Goal: Check status: Check status

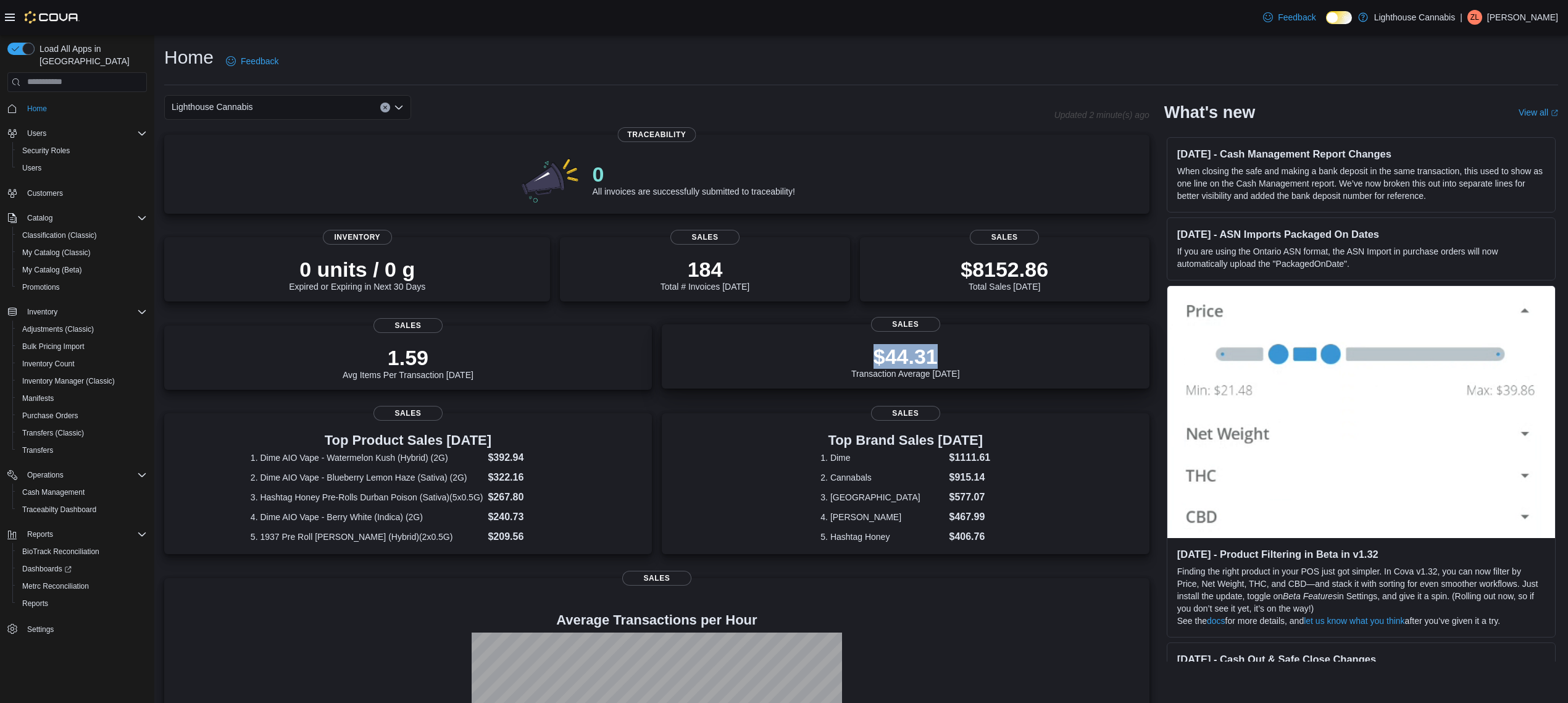
drag, startPoint x: 969, startPoint y: 355, endPoint x: 851, endPoint y: 360, distance: 118.1
click at [852, 359] on div "$44.31 Transaction Average [DATE]" at bounding box center [905, 358] width 468 height 39
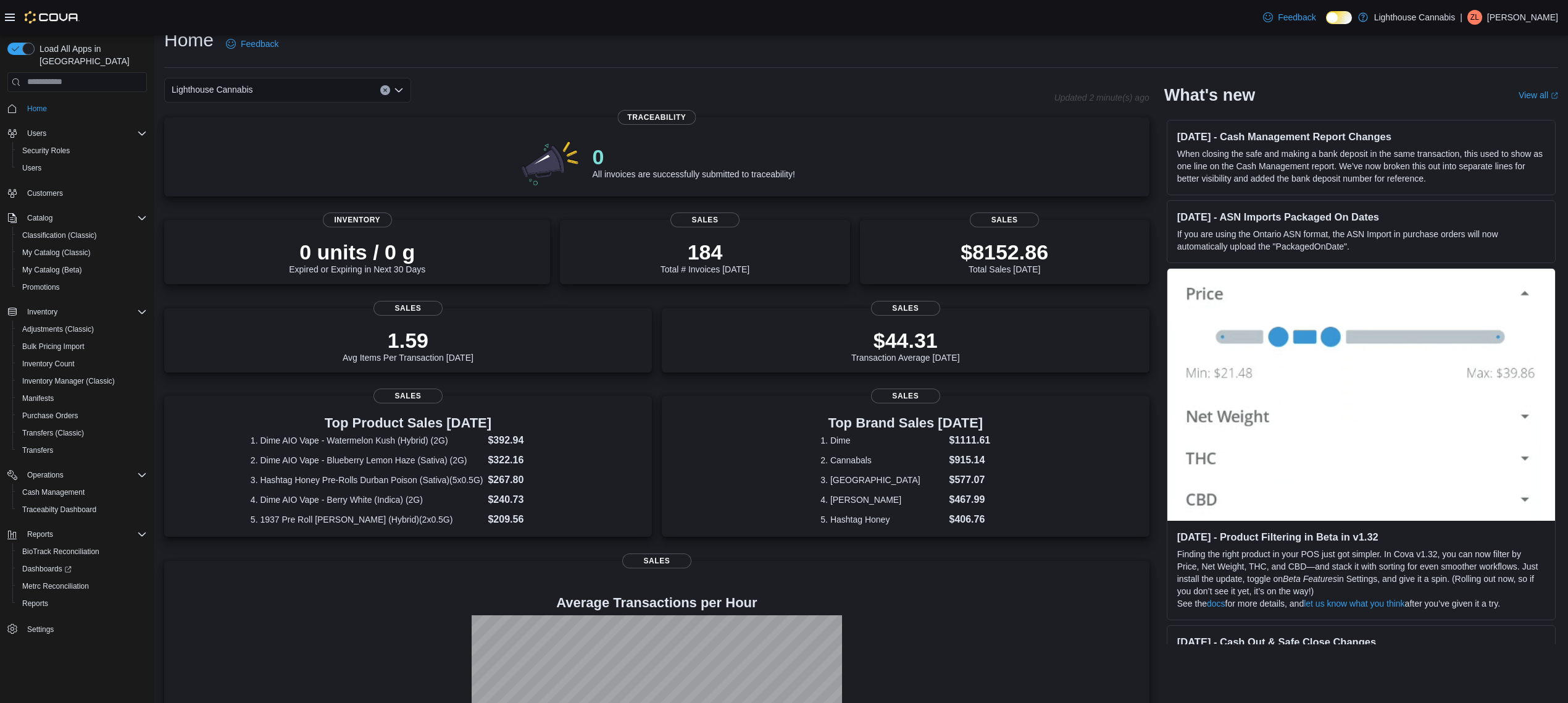
click at [830, 208] on div "0 All invoices are successfully submitted to traceability! Traceability 0 units…" at bounding box center [656, 468] width 985 height 702
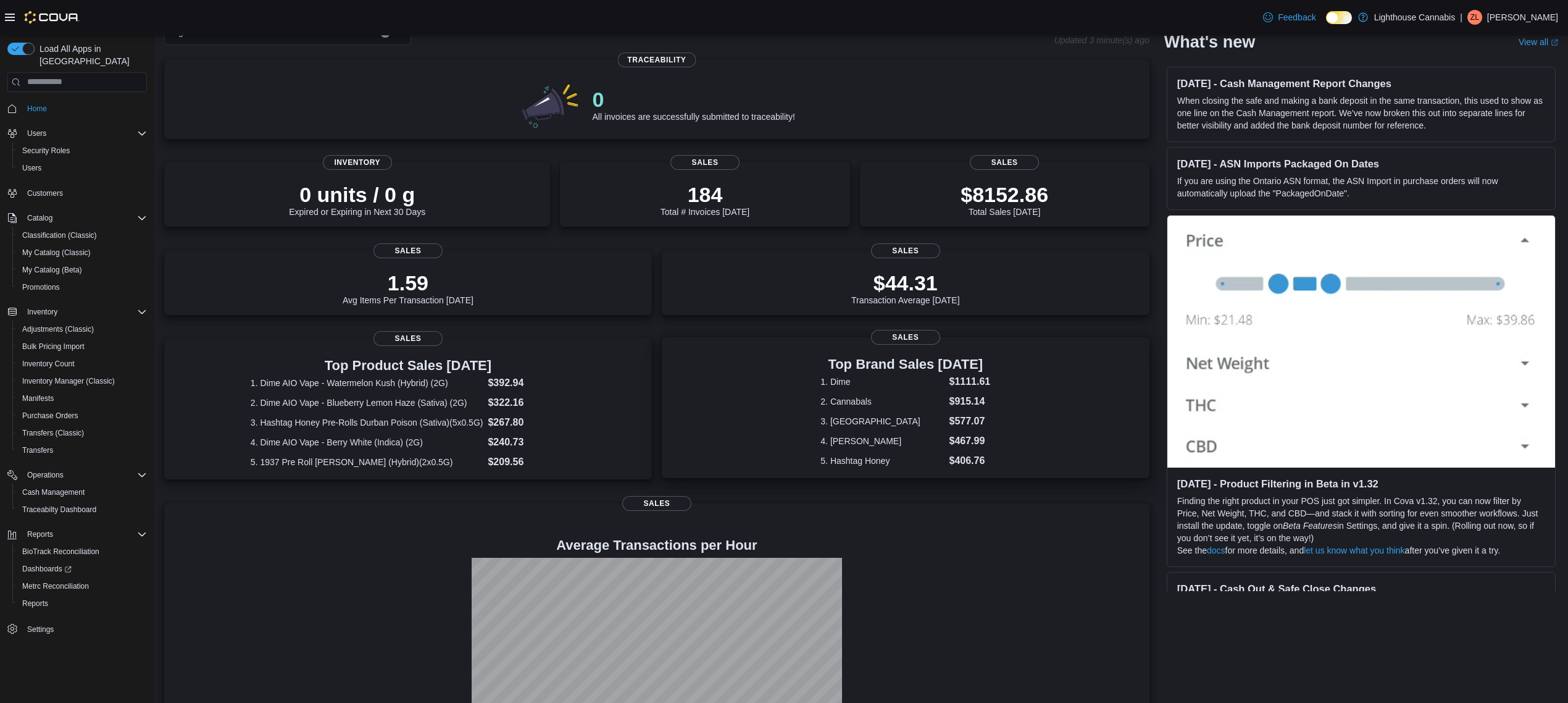
scroll to position [144, 0]
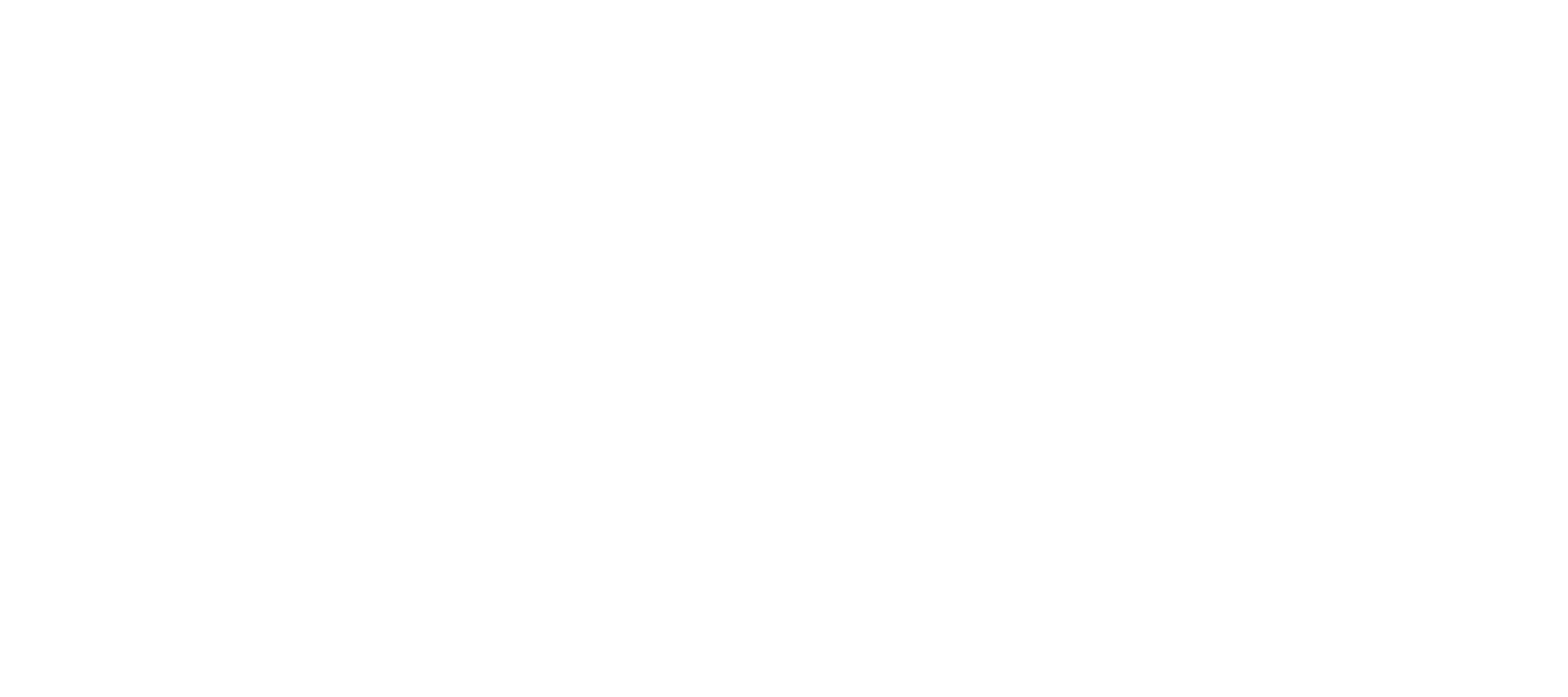
click at [702, 5] on html at bounding box center [784, 3] width 1568 height 5
